Goal: Transaction & Acquisition: Subscribe to service/newsletter

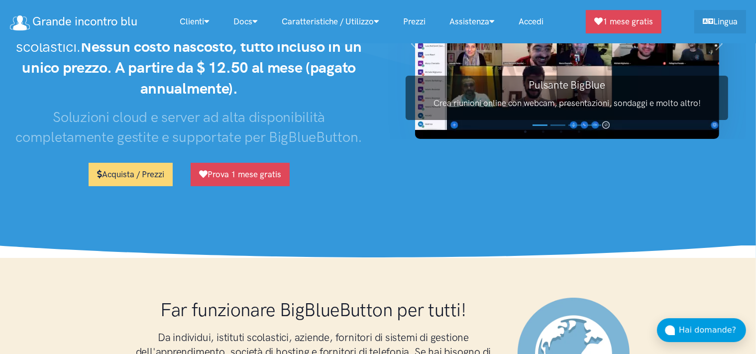
scroll to position [105, 0]
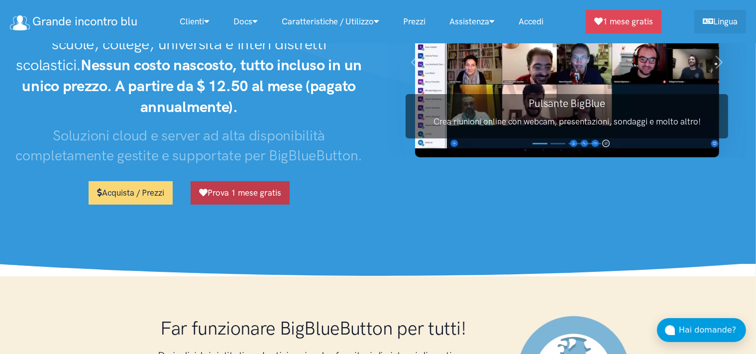
click at [279, 181] on link "Prova 1 mese gratis" at bounding box center [240, 192] width 99 height 23
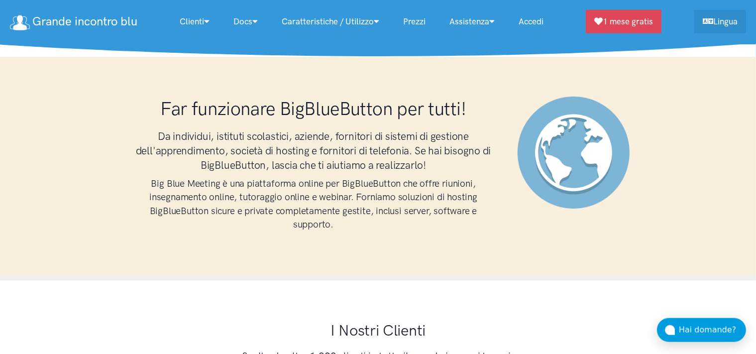
scroll to position [157, 0]
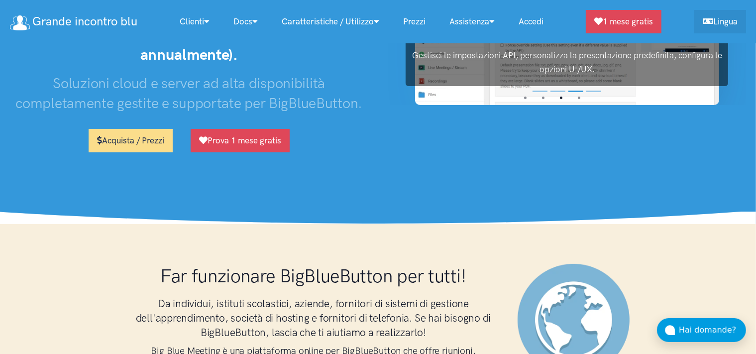
click at [144, 129] on link "Acquista / Prezzi" at bounding box center [131, 140] width 84 height 23
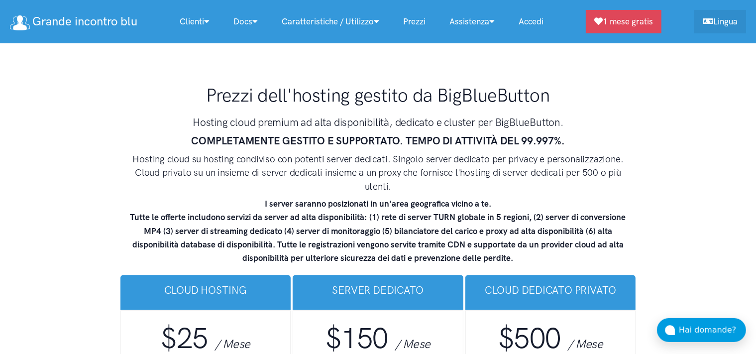
scroll to position [6066, 0]
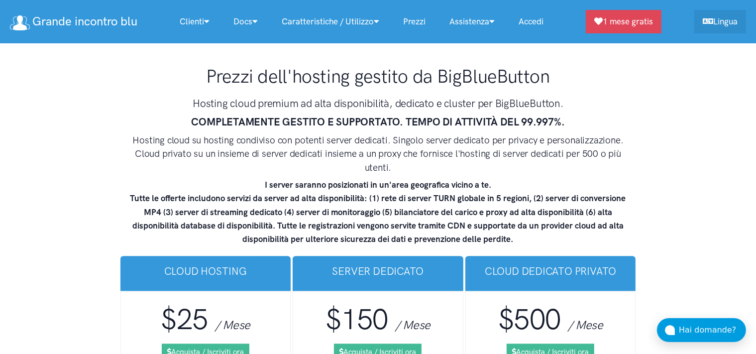
click at [188, 180] on strong "I server saranno posizionati in un'area geografica vicino a te. Tutte le offert…" at bounding box center [378, 212] width 496 height 64
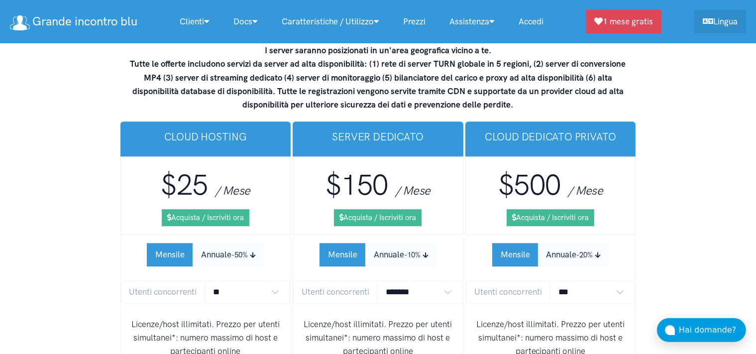
scroll to position [6224, 0]
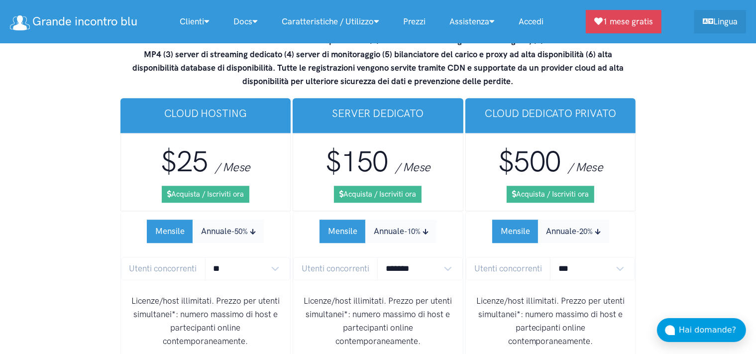
click at [260, 211] on li "Mensile Annuale -50% Utenti concorrenti ** ** ** ** *** *** Licenze/host illimi…" at bounding box center [205, 319] width 171 height 216
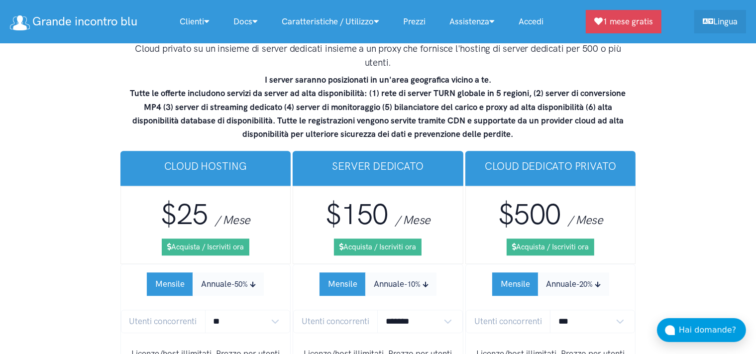
click at [260, 186] on div "$25 / Mese Acquista / Iscriviti ora" at bounding box center [205, 225] width 171 height 78
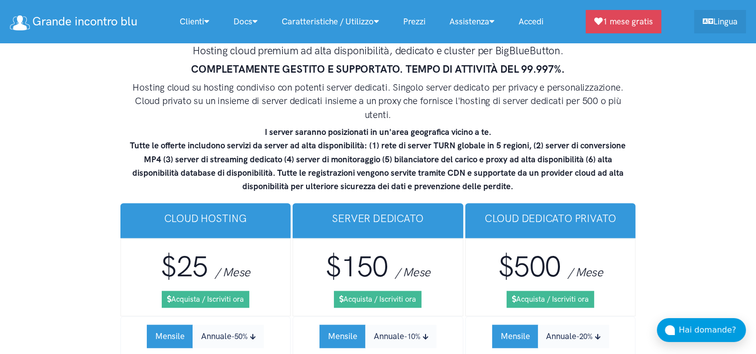
click at [260, 247] on h3 "$25 / Mese" at bounding box center [206, 267] width 154 height 40
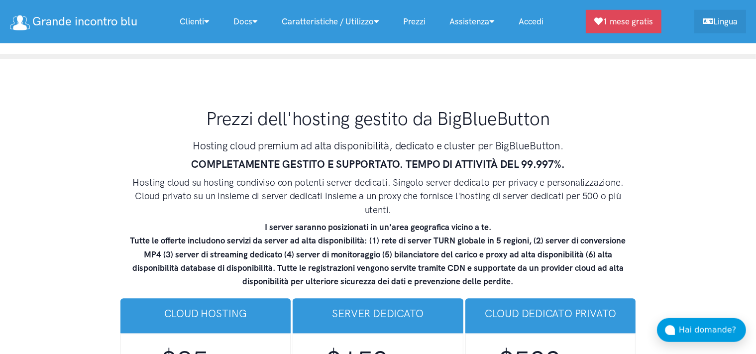
scroll to position [6014, 0]
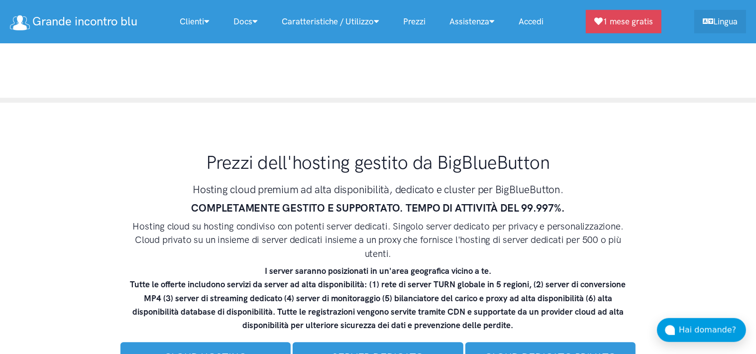
click at [259, 173] on div "Prezzi dell'hosting gestito da BigBlueButton Hosting cloud premium ad alta disp…" at bounding box center [378, 242] width 518 height 198
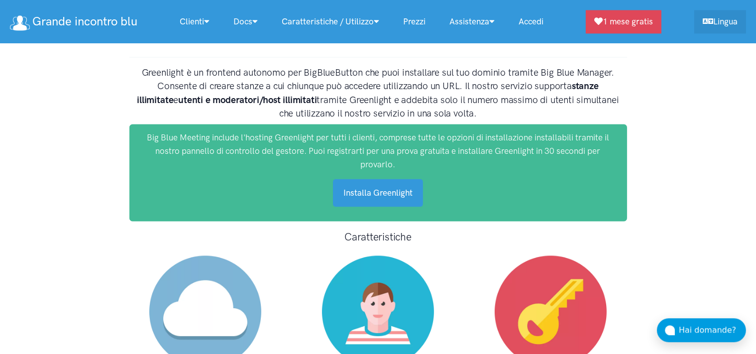
scroll to position [5329, 0]
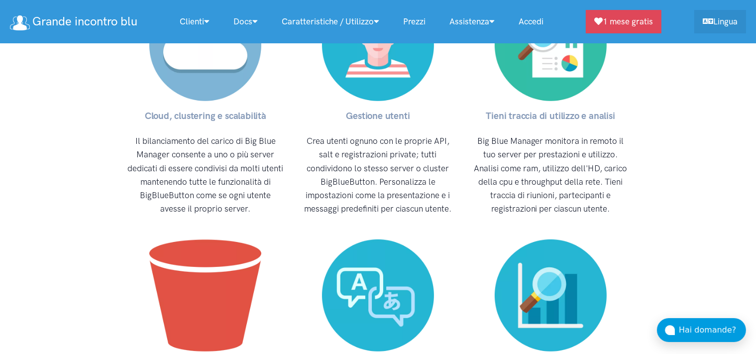
scroll to position [4341, 0]
